Goal: Navigation & Orientation: Find specific page/section

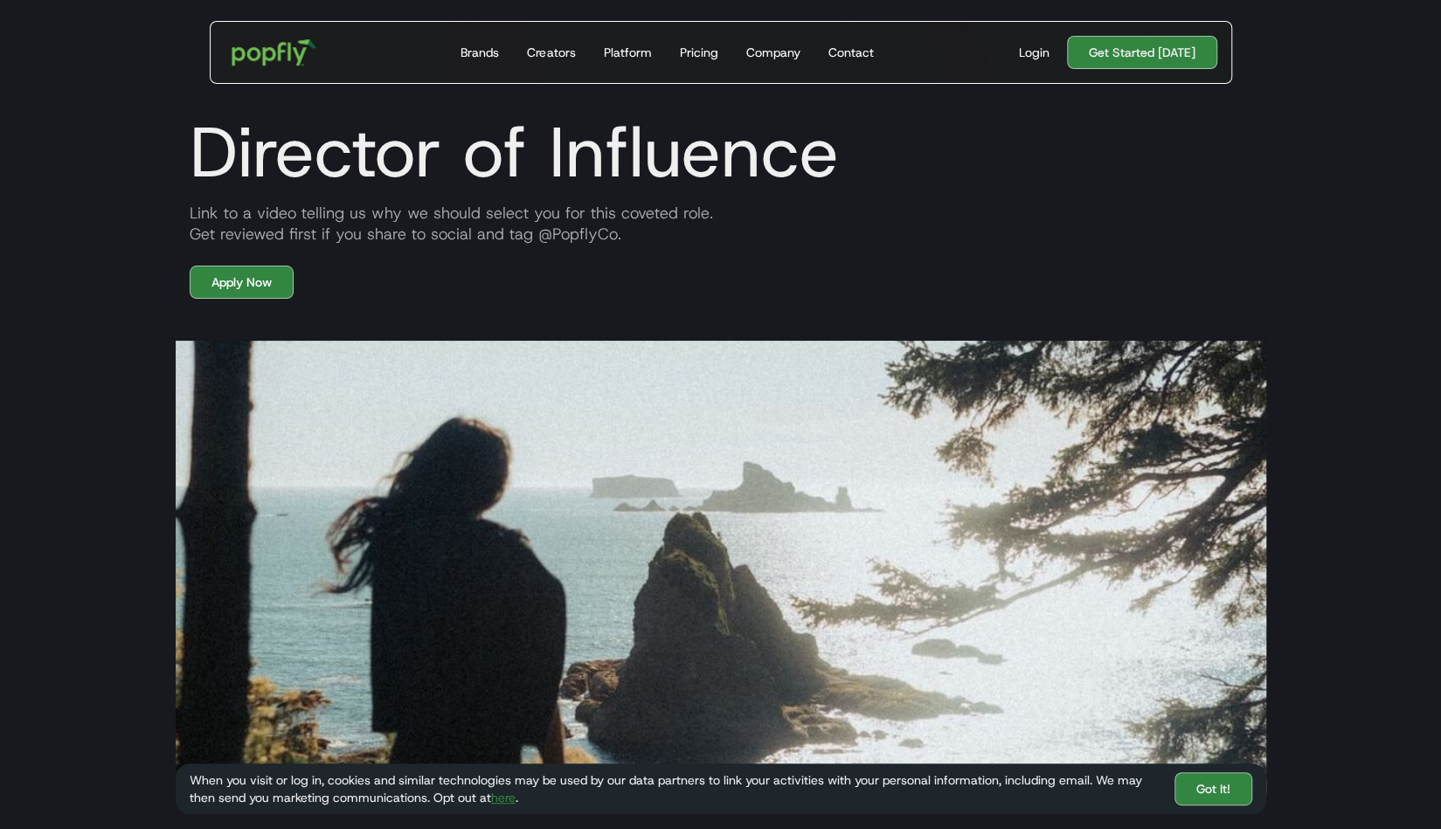
click at [294, 52] on img "home" at bounding box center [273, 52] width 108 height 51
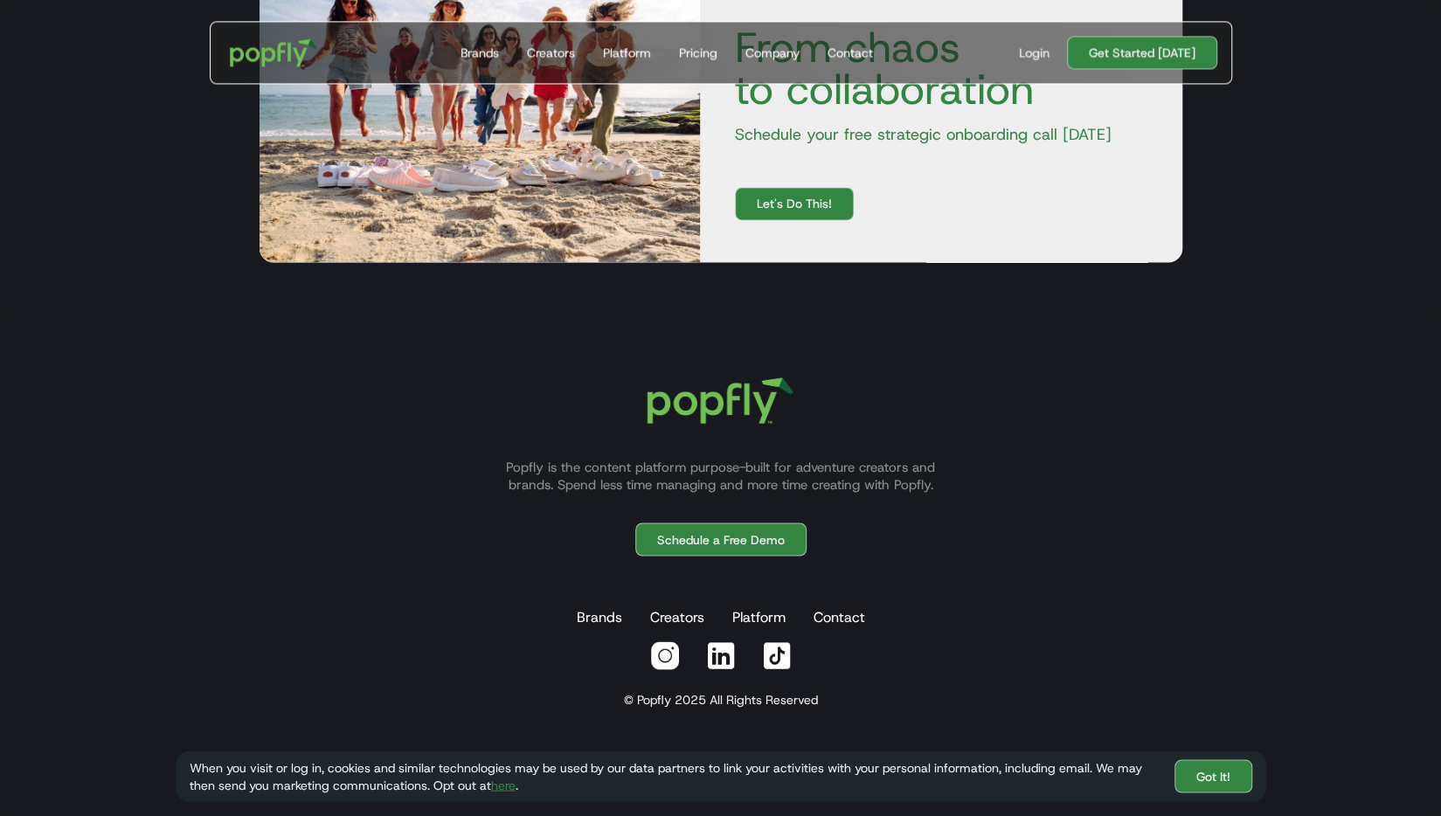
scroll to position [6143, 0]
click at [561, 57] on div "Creators" at bounding box center [551, 52] width 48 height 17
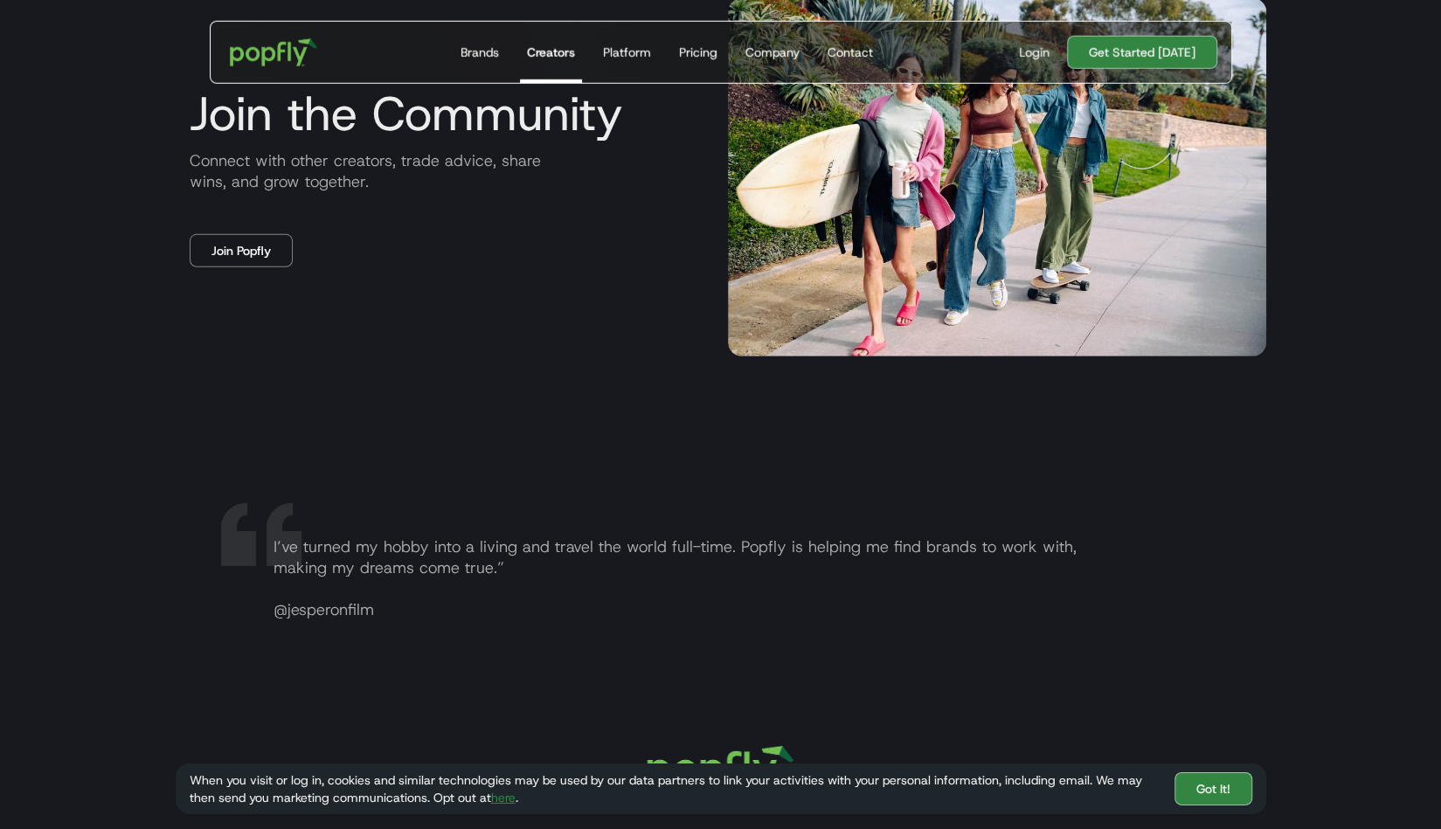
scroll to position [3118, 0]
